Goal: Navigation & Orientation: Find specific page/section

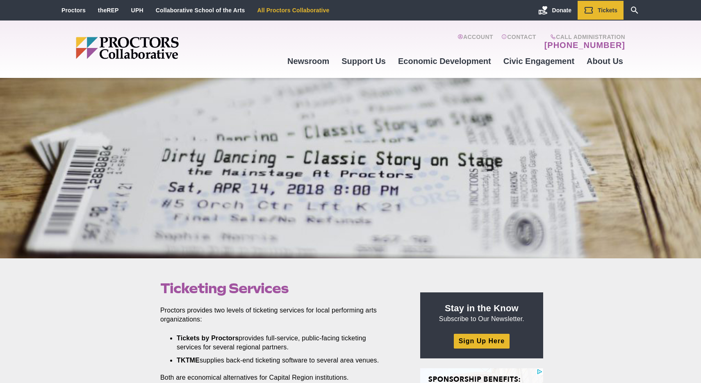
click at [308, 12] on link "All Proctors Collaborative" at bounding box center [293, 10] width 72 height 7
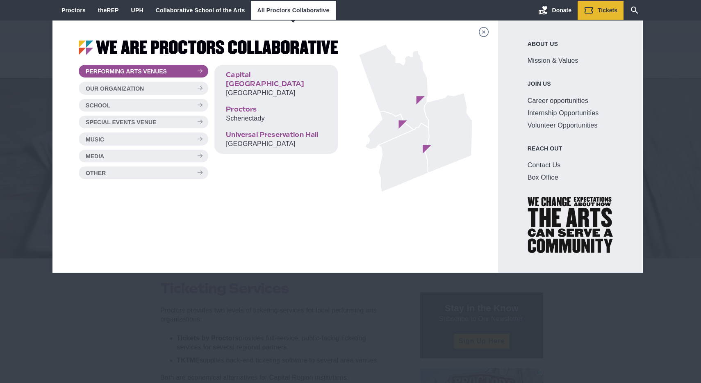
click at [453, 16] on div "Donate Tickets Search Our Site" at bounding box center [491, 10] width 310 height 20
click at [606, 9] on span "Tickets" at bounding box center [608, 10] width 20 height 7
click at [388, 268] on div "Performing Arts Venues Capital Repertory Theatre Albany Proctors Schenectady Un…" at bounding box center [275, 146] width 446 height 252
click at [663, 69] on div "Main site navigation and header" at bounding box center [350, 201] width 701 height 362
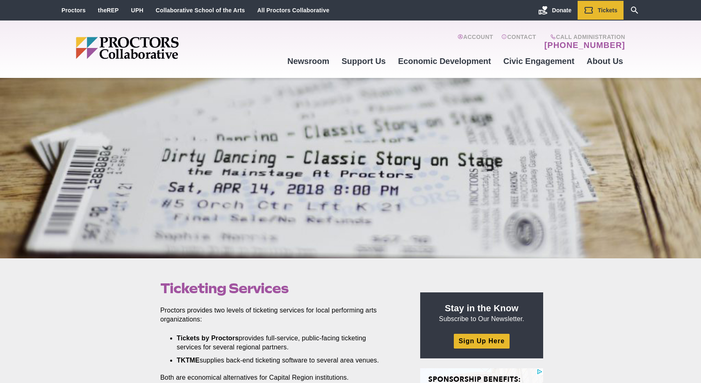
click at [162, 45] on img "Main site navigation and header" at bounding box center [159, 48] width 166 height 22
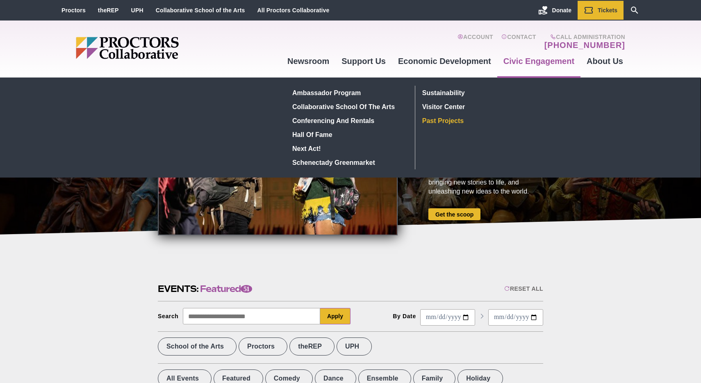
click at [449, 114] on link "Past Projects" at bounding box center [479, 121] width 120 height 14
